Goal: Download file/media

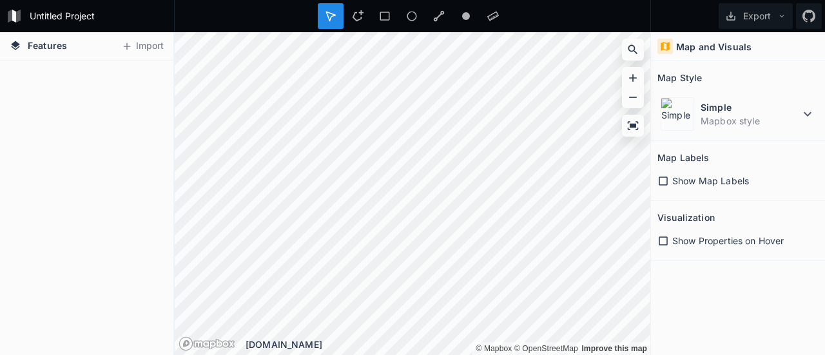
scroll to position [2836, 0]
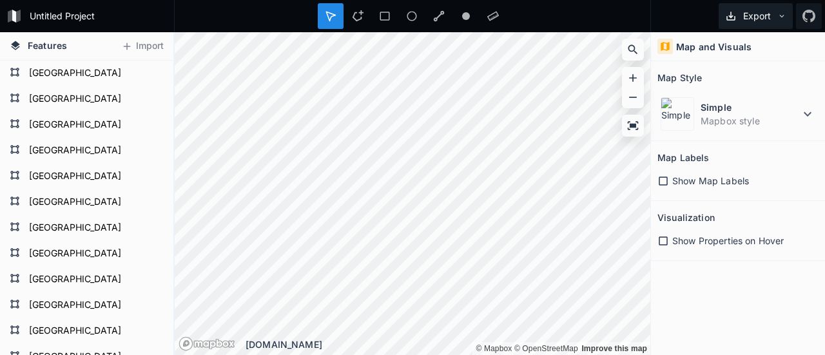
click at [740, 16] on button "Export" at bounding box center [756, 16] width 74 height 26
click at [657, 181] on icon at bounding box center [663, 181] width 12 height 12
click at [666, 177] on icon at bounding box center [663, 181] width 9 height 9
click at [663, 247] on div "Show Properties on Hover" at bounding box center [737, 240] width 161 height 26
click at [664, 240] on icon at bounding box center [663, 241] width 12 height 12
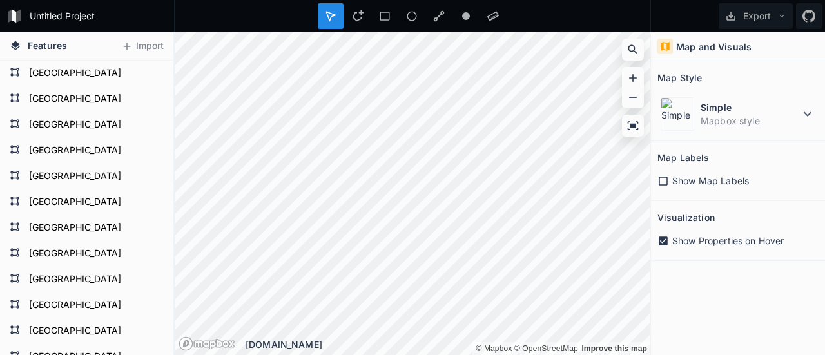
click at [664, 240] on icon at bounding box center [663, 241] width 12 height 12
click at [736, 24] on button "Export" at bounding box center [756, 16] width 74 height 26
click at [40, 38] on h4 "Features" at bounding box center [38, 46] width 70 height 28
click at [12, 49] on icon at bounding box center [16, 46] width 12 height 12
click at [17, 48] on icon at bounding box center [15, 45] width 9 height 9
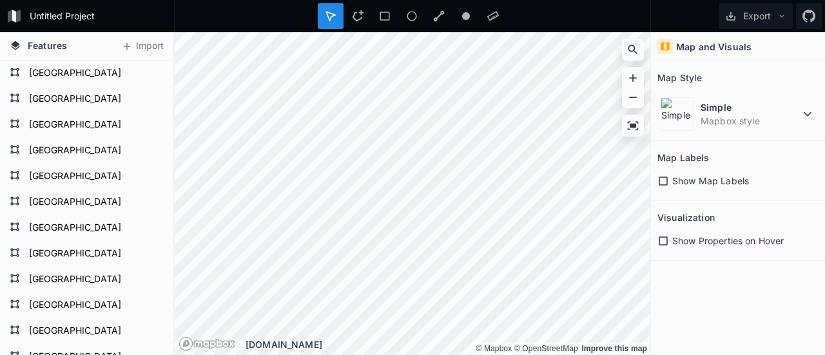
click at [30, 24] on form "Untitled Project" at bounding box center [98, 15] width 146 height 19
click at [43, 17] on input "Untitled Project" at bounding box center [98, 15] width 146 height 19
click at [46, 16] on input "Untitled Project" at bounding box center [98, 15] width 146 height 19
click at [198, 20] on div at bounding box center [412, 16] width 477 height 32
